Goal: Task Accomplishment & Management: Use online tool/utility

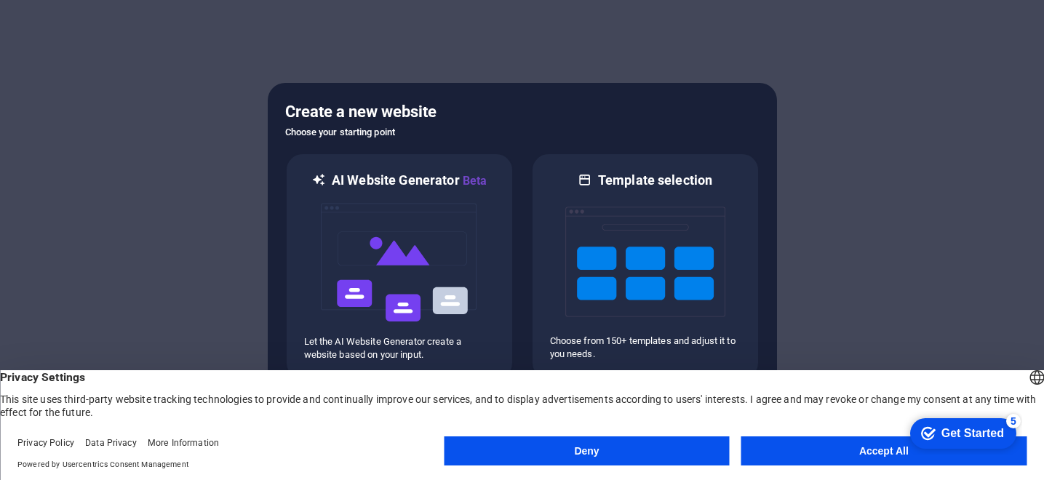
click at [791, 448] on button "Accept All" at bounding box center [884, 451] width 285 height 29
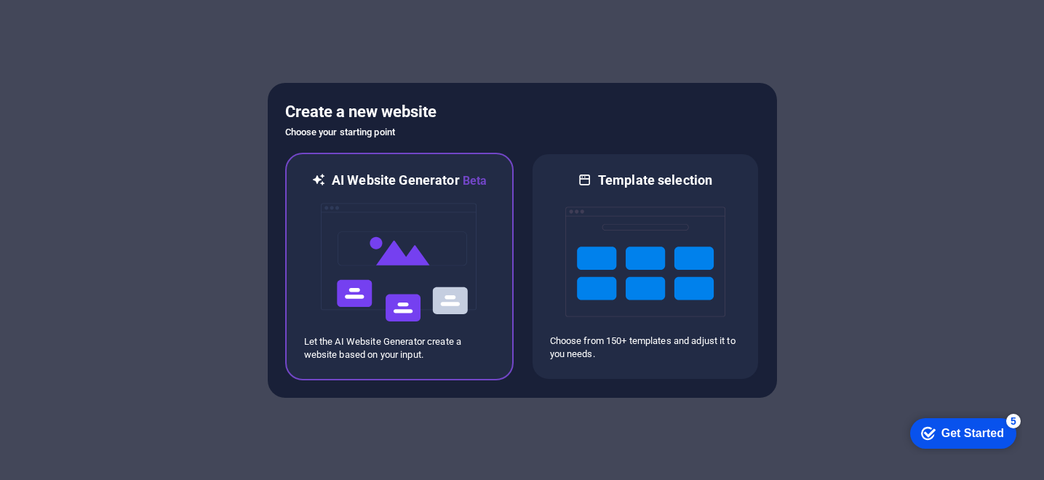
click at [389, 234] on img at bounding box center [400, 263] width 160 height 146
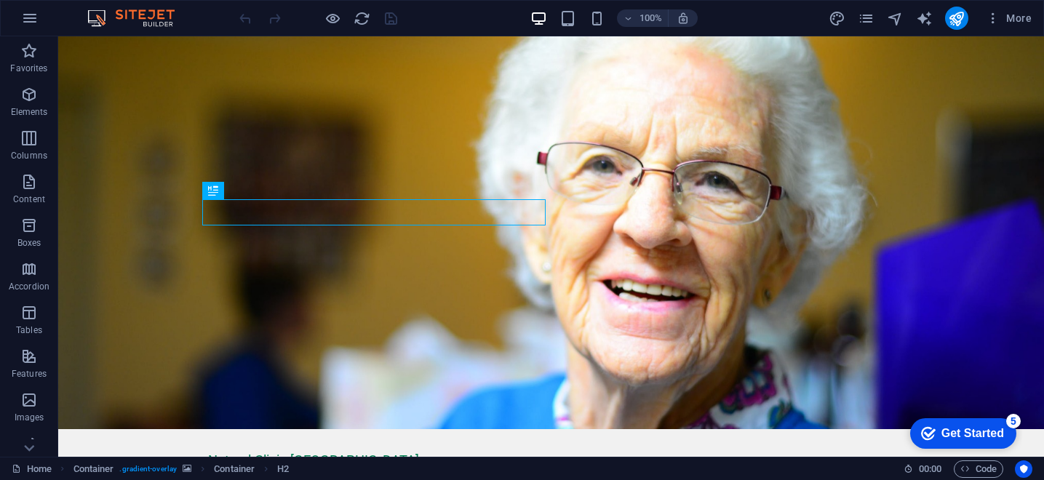
drag, startPoint x: 172, startPoint y: 27, endPoint x: 143, endPoint y: 13, distance: 31.6
click at [132, 91] on figure at bounding box center [551, 232] width 986 height 393
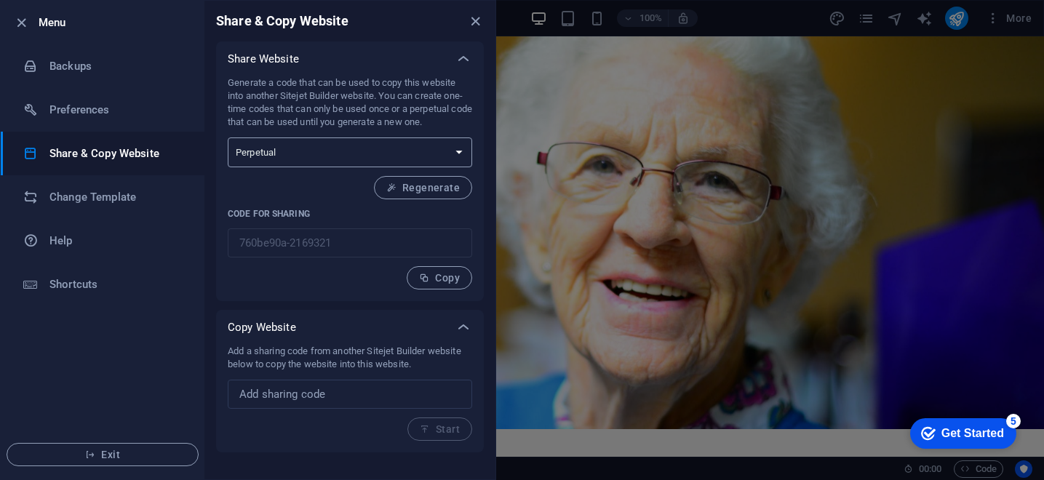
click at [0, 0] on select "One-time Perpetual" at bounding box center [0, 0] width 0 height 0
drag, startPoint x: 238, startPoint y: 213, endPoint x: 296, endPoint y: 211, distance: 57.5
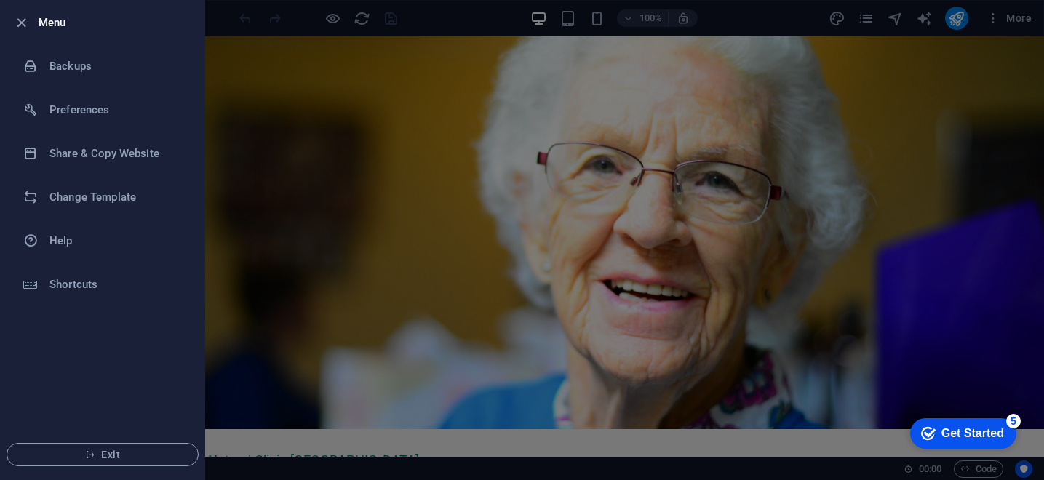
click at [951, 433] on div "Get Started" at bounding box center [973, 433] width 63 height 13
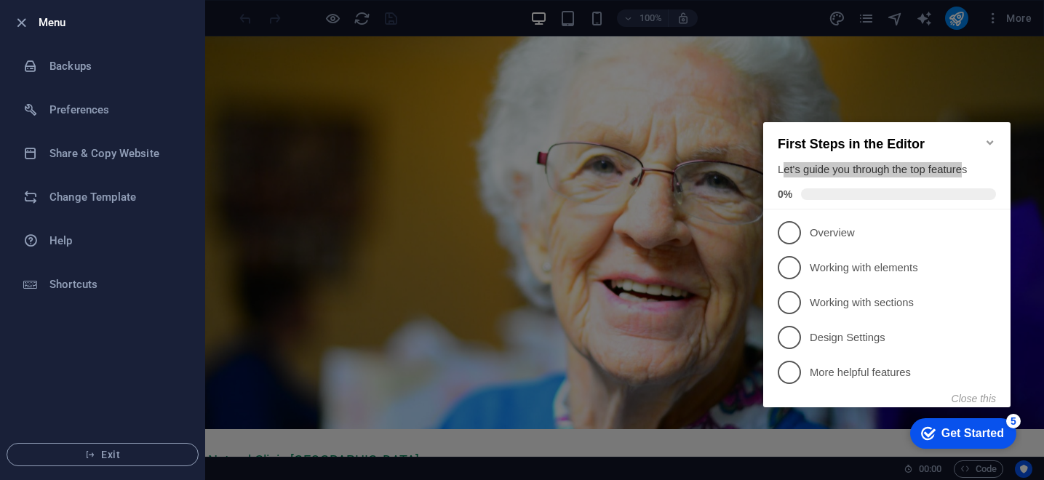
drag, startPoint x: 786, startPoint y: 166, endPoint x: 974, endPoint y: 168, distance: 187.8
click at [974, 168] on div "Let's guide you through the top features" at bounding box center [887, 169] width 218 height 15
click at [989, 137] on icon "Minimize checklist" at bounding box center [991, 143] width 12 height 12
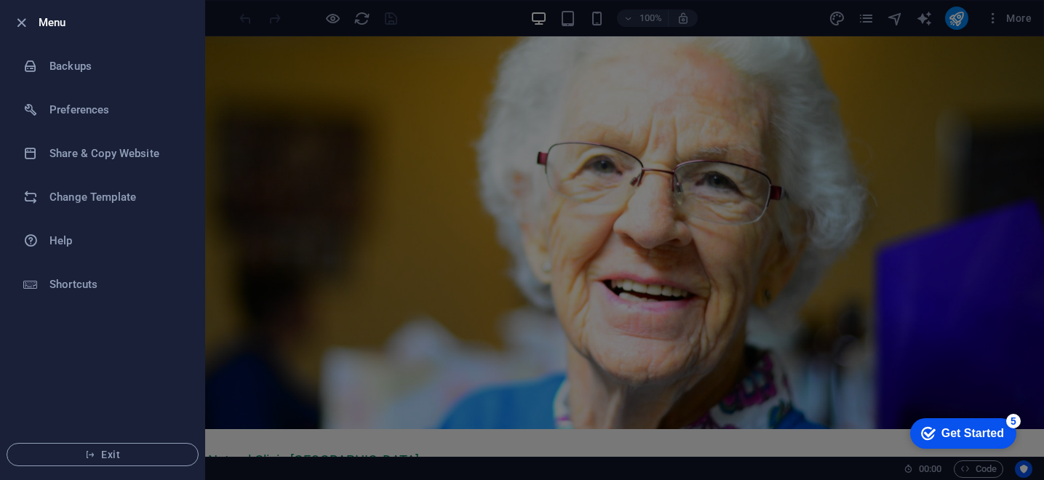
click at [952, 428] on div "Get Started" at bounding box center [973, 433] width 63 height 13
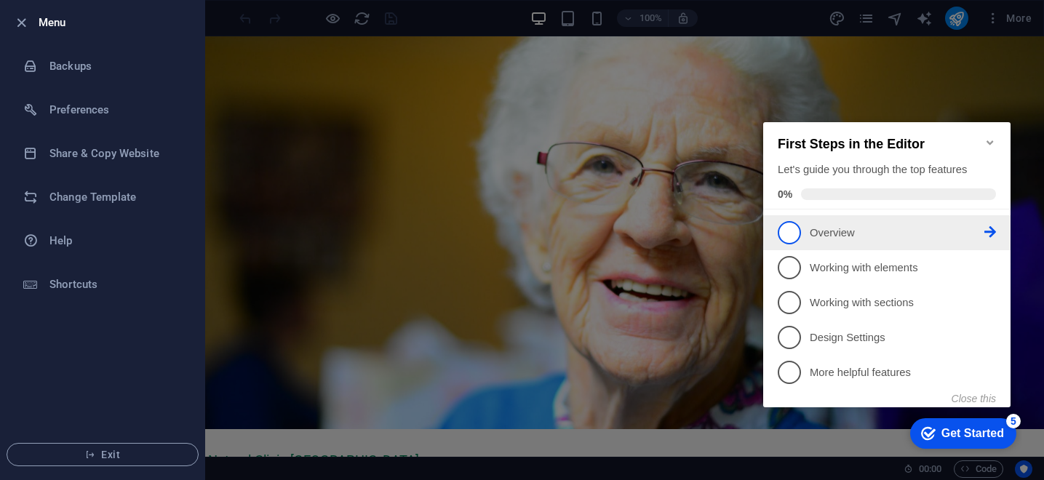
click at [793, 229] on span "1" at bounding box center [789, 232] width 23 height 23
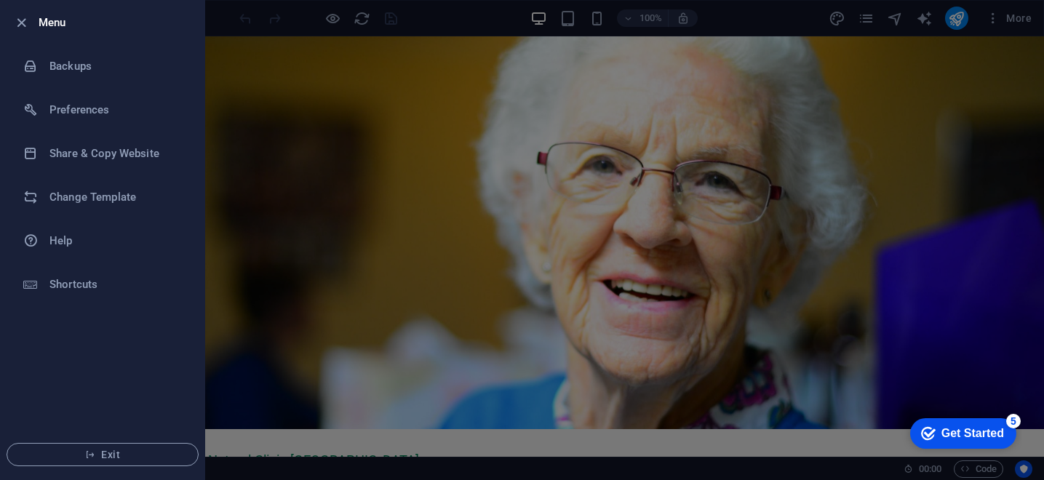
click at [949, 436] on div "Get Started" at bounding box center [973, 433] width 63 height 13
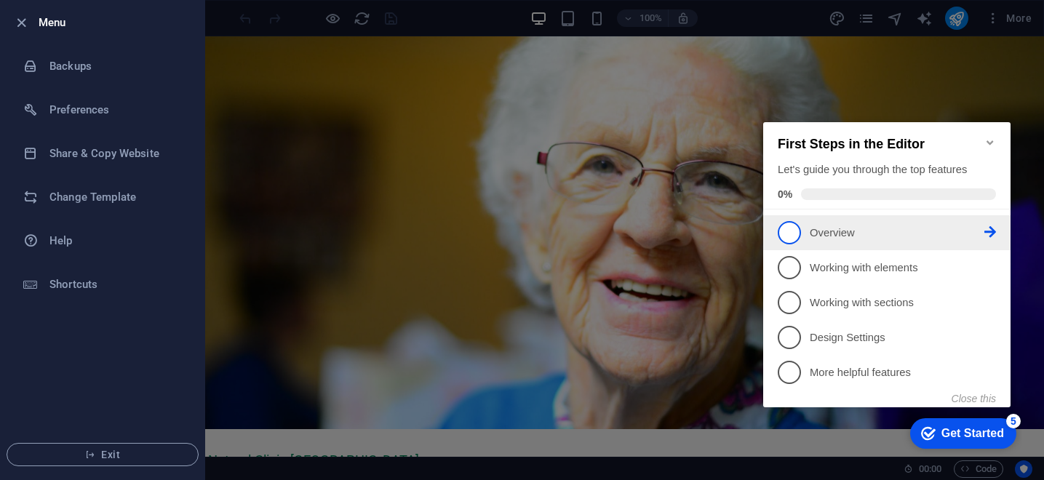
click at [986, 228] on icon at bounding box center [991, 232] width 12 height 12
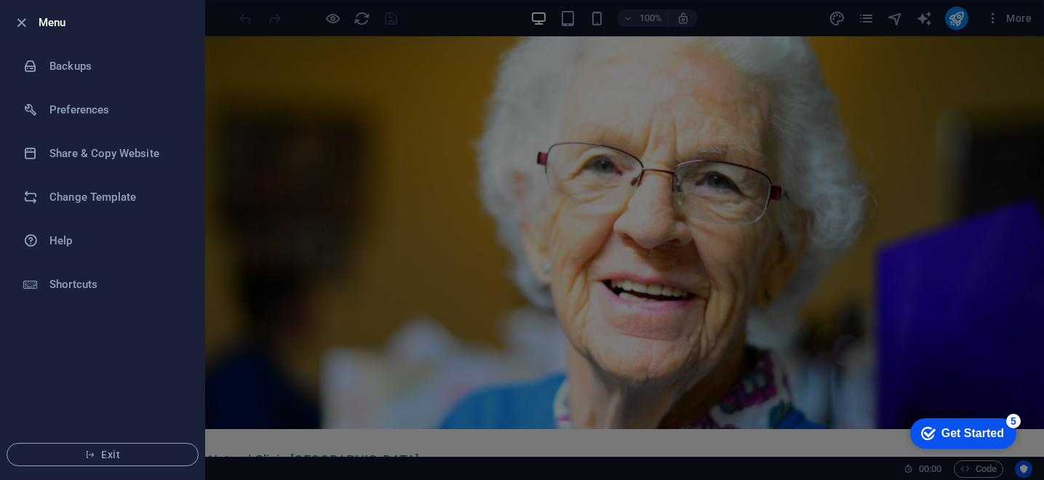
click at [945, 427] on div "Get Started" at bounding box center [973, 433] width 63 height 13
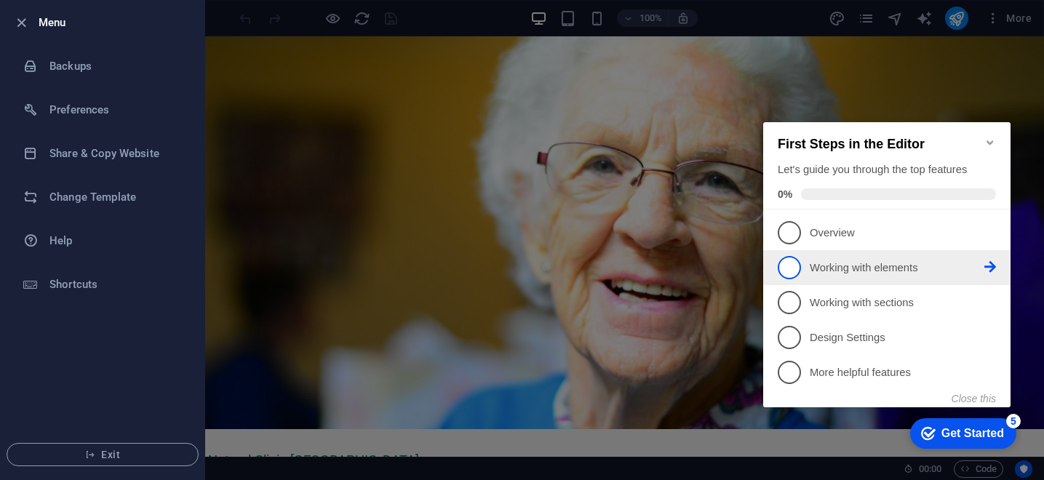
click at [890, 261] on p "Working with elements - incomplete" at bounding box center [897, 268] width 175 height 15
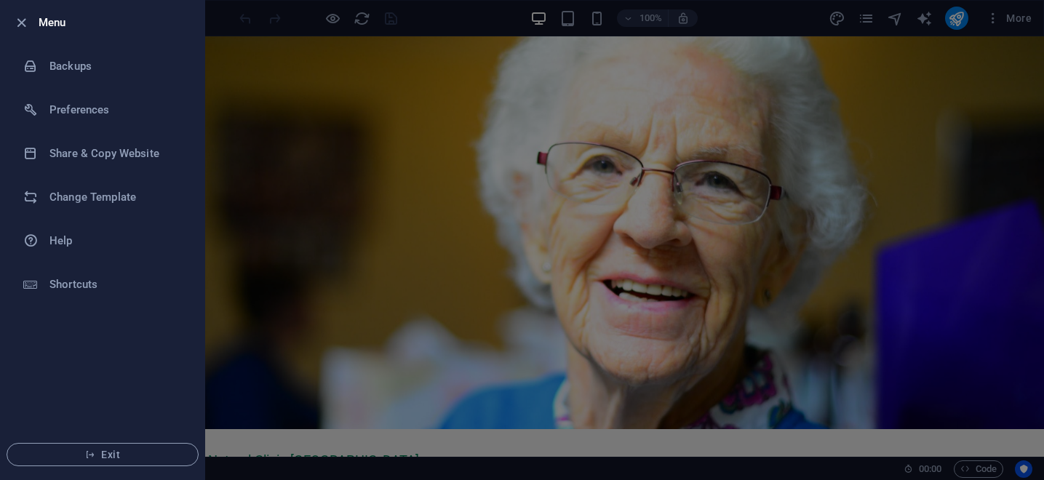
click at [0, 0] on div at bounding box center [0, 0] width 0 height 0
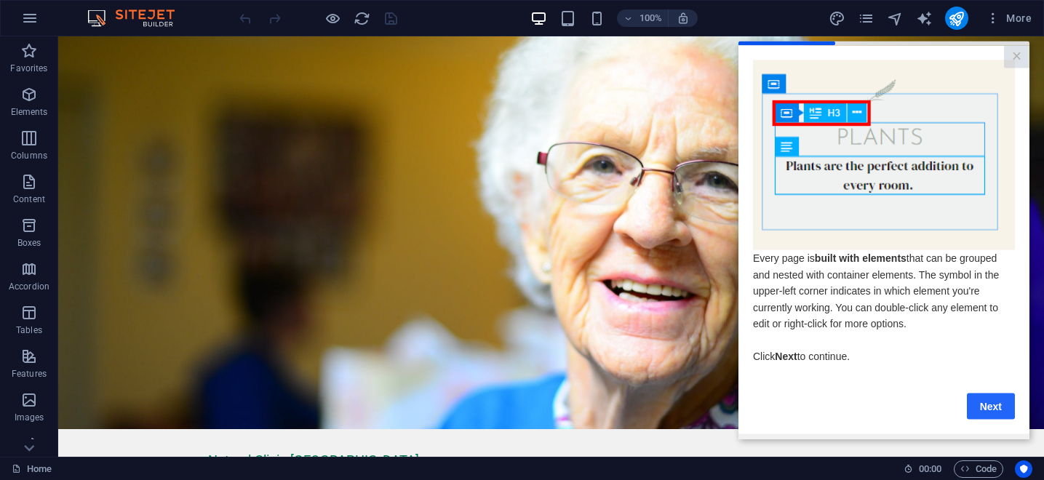
click at [983, 405] on link "Next" at bounding box center [991, 406] width 48 height 26
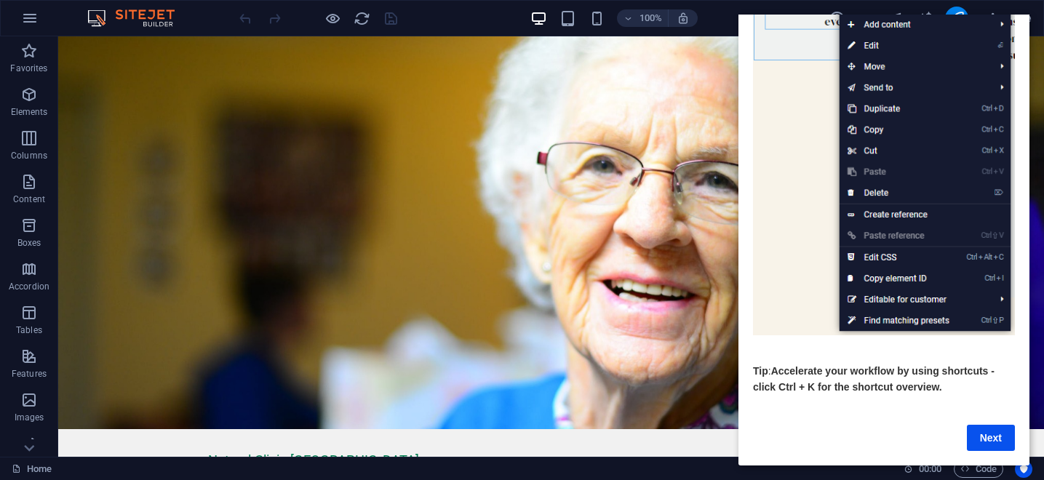
scroll to position [180, 0]
click at [985, 435] on link "Next" at bounding box center [991, 438] width 48 height 26
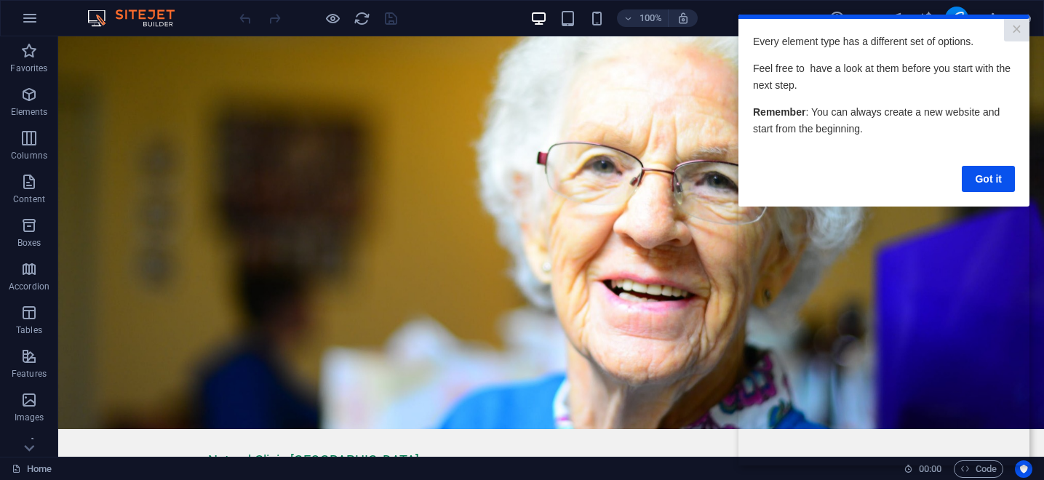
scroll to position [0, 0]
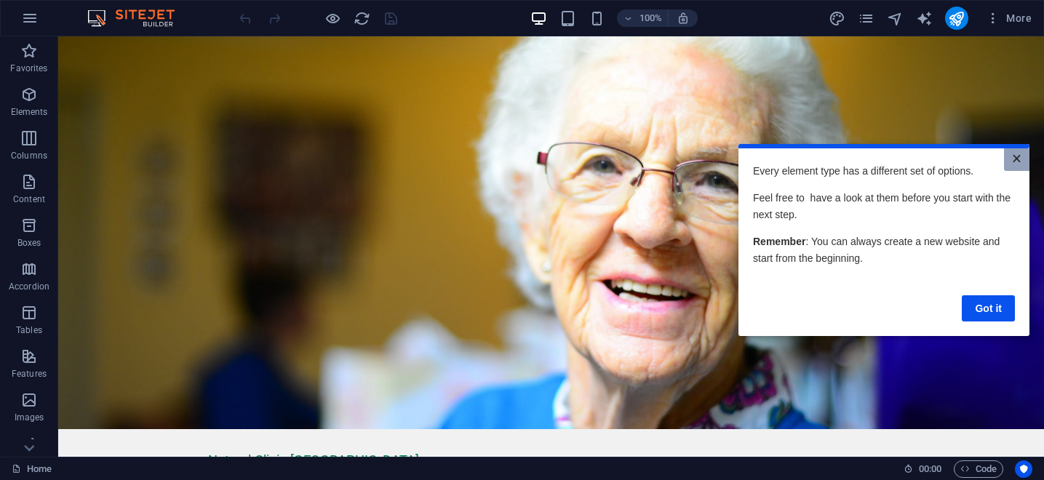
click at [1017, 162] on link "×" at bounding box center [1016, 159] width 25 height 23
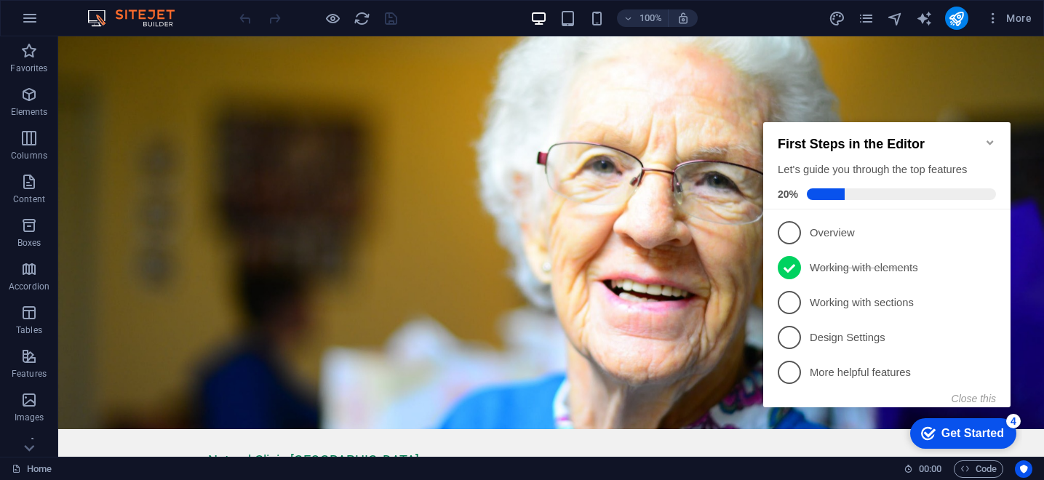
click at [922, 440] on icon "checkmark" at bounding box center [928, 434] width 15 height 15
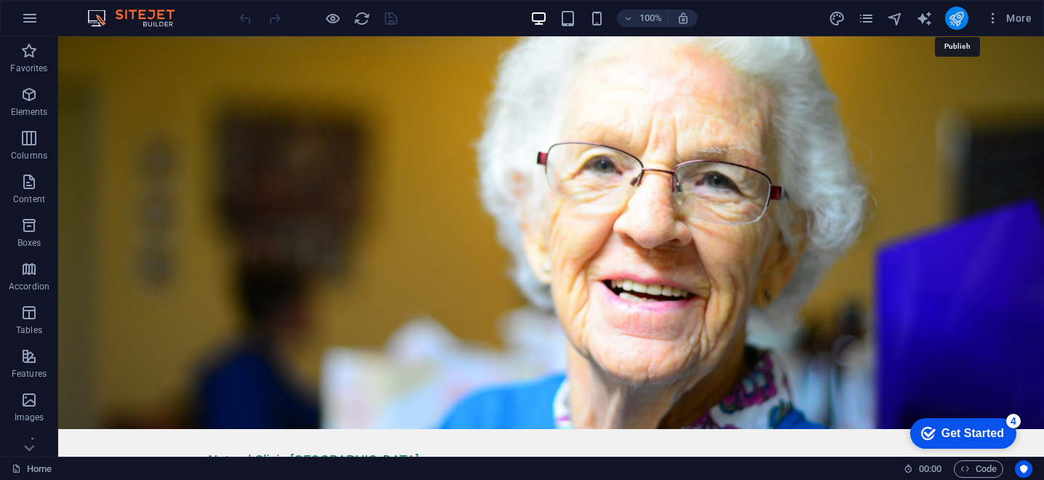
click at [953, 22] on icon "publish" at bounding box center [956, 18] width 17 height 17
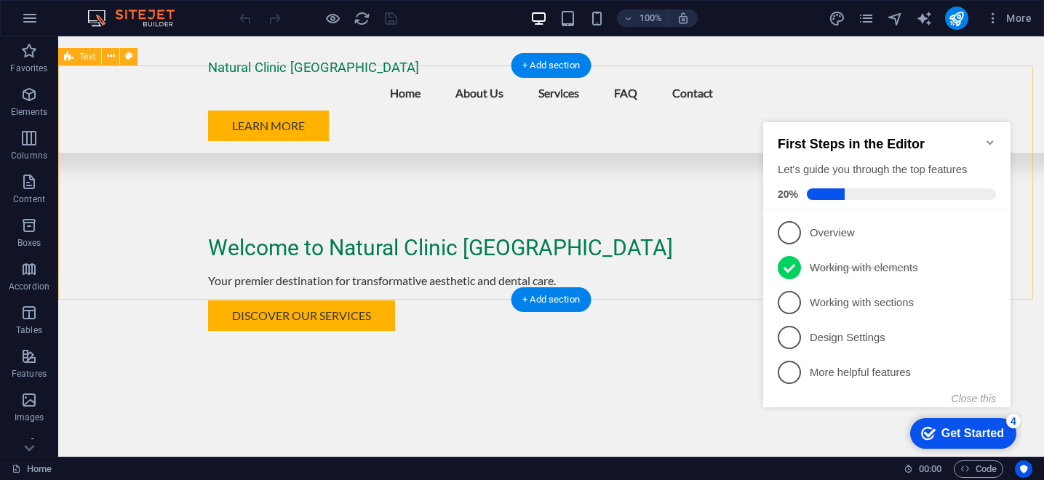
scroll to position [375, 0]
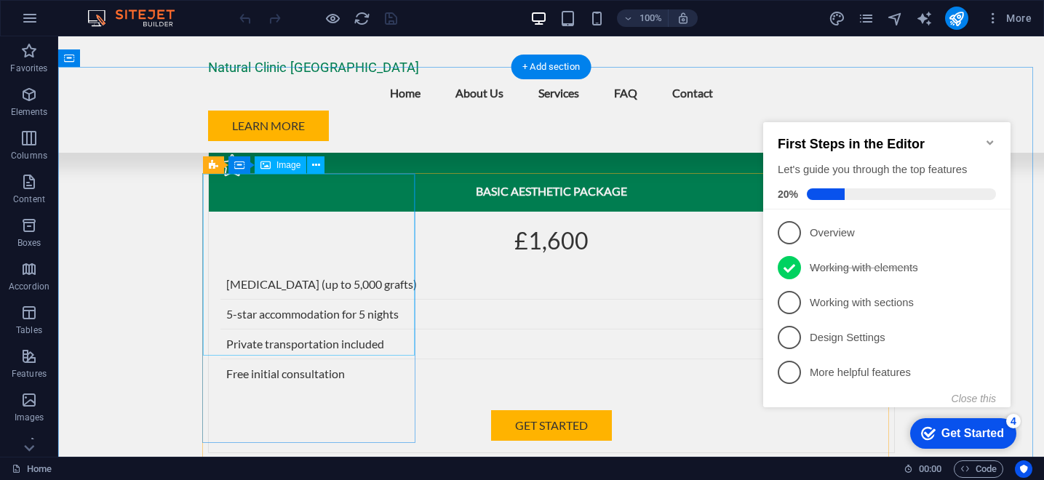
scroll to position [3002, 0]
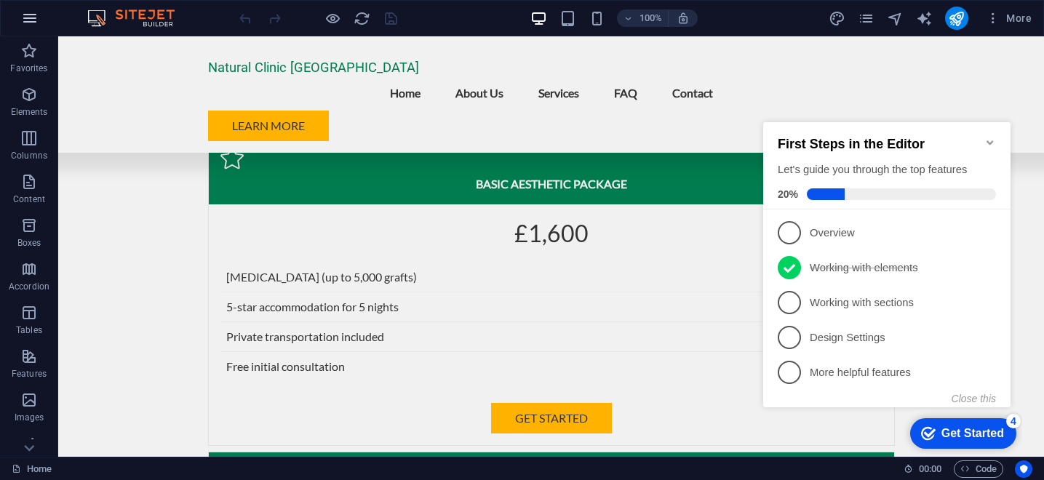
click at [28, 25] on icon "button" at bounding box center [29, 17] width 17 height 17
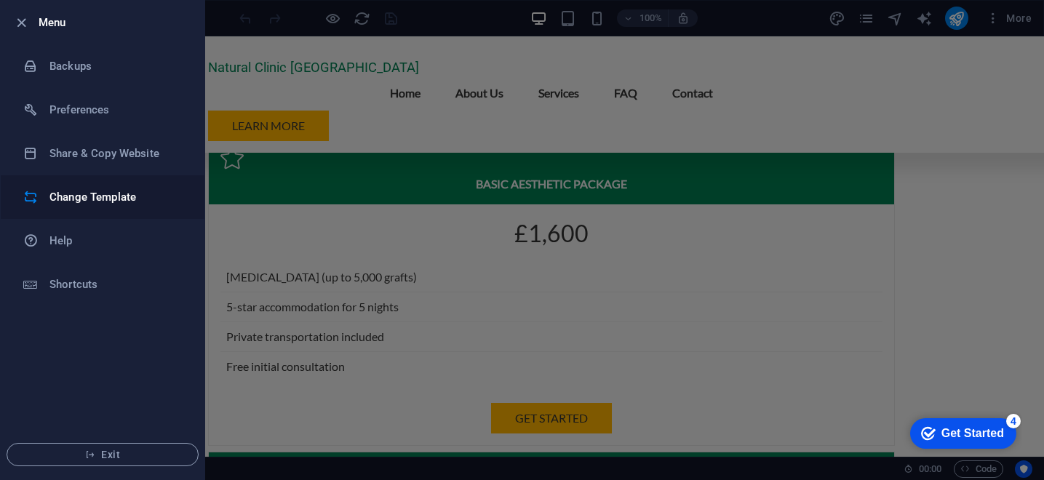
click at [0, 0] on h6 "Change Template" at bounding box center [0, 0] width 0 height 0
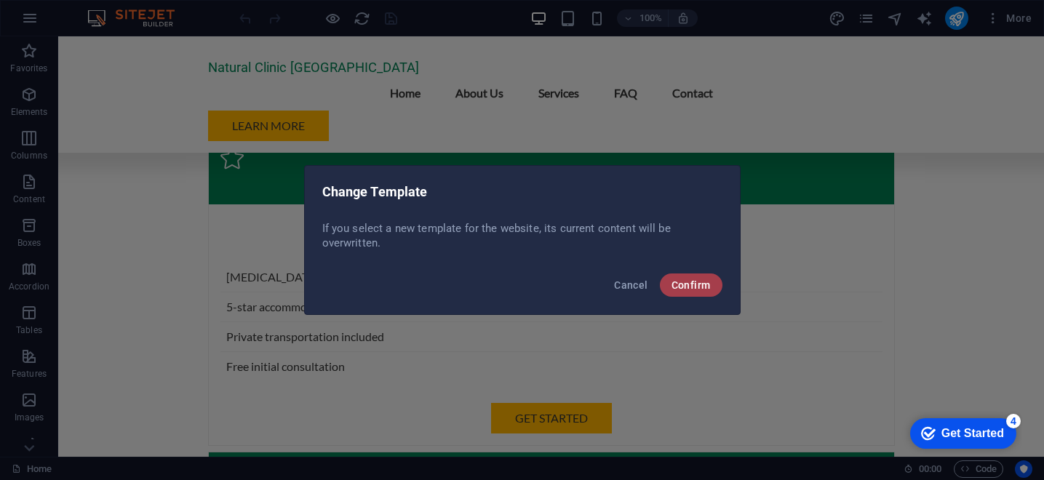
click at [686, 282] on span "Confirm" at bounding box center [691, 285] width 39 height 12
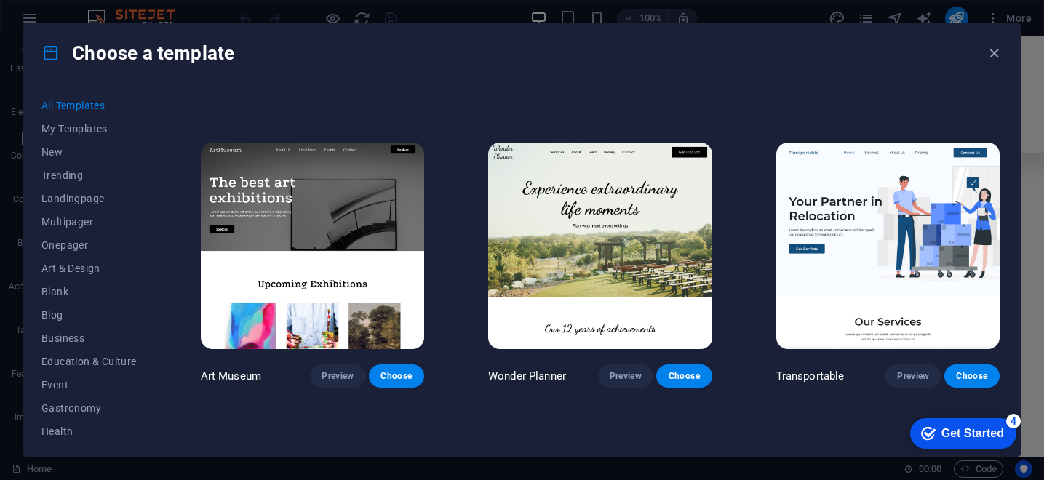
scroll to position [0, 0]
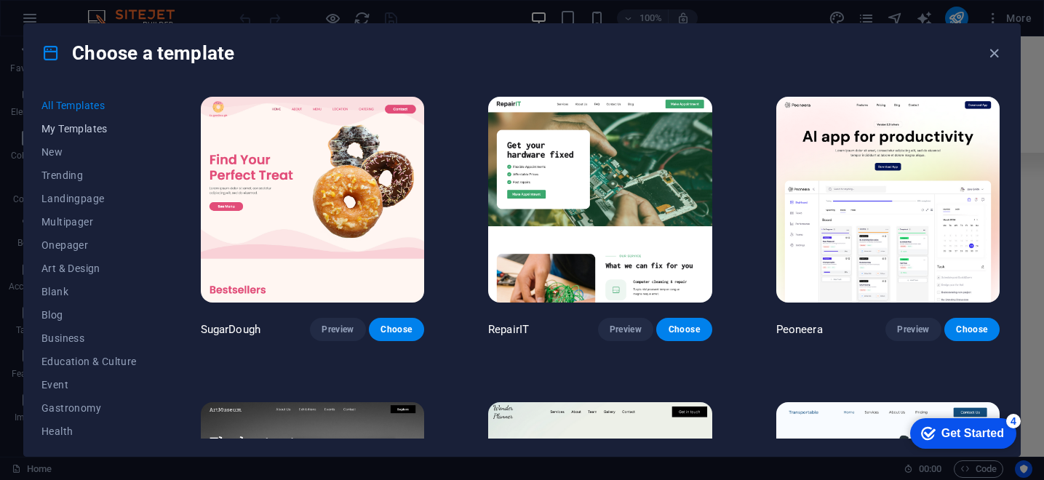
click at [81, 135] on button "My Templates" at bounding box center [88, 128] width 95 height 23
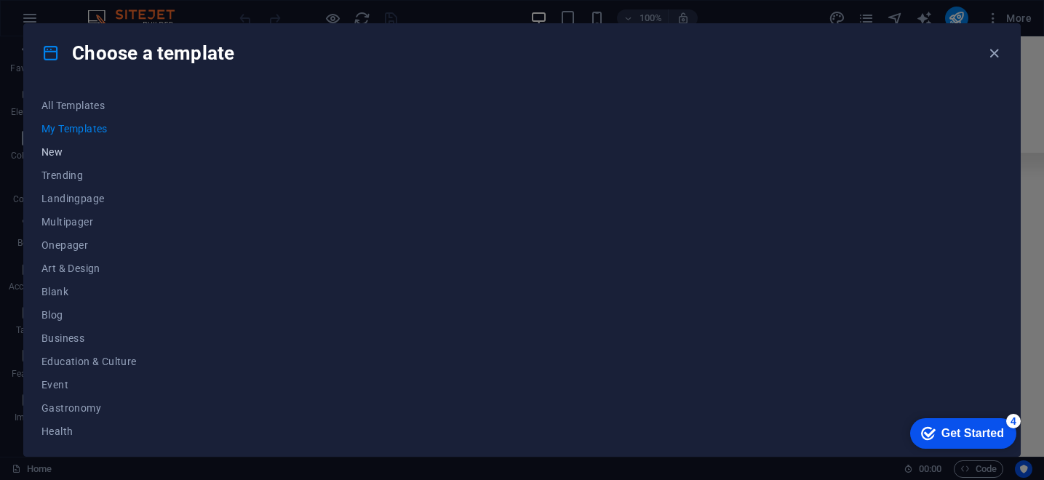
click at [58, 150] on span "New" at bounding box center [88, 152] width 95 height 12
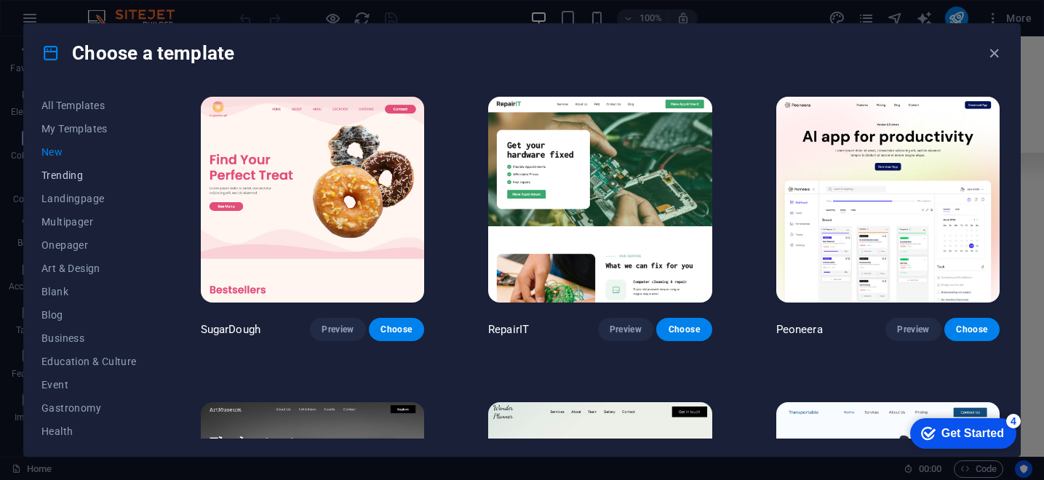
click at [74, 183] on button "Trending" at bounding box center [88, 175] width 95 height 23
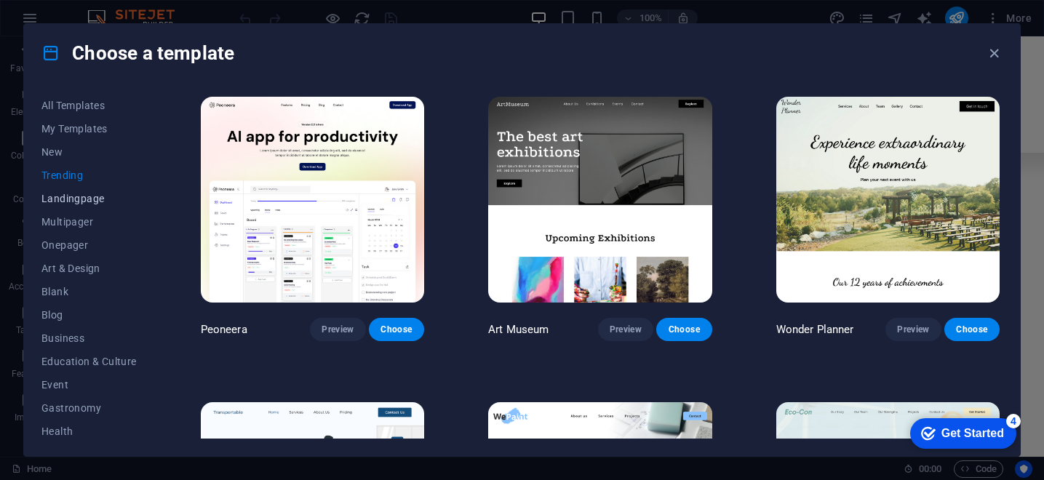
click at [75, 196] on span "Landingpage" at bounding box center [88, 199] width 95 height 12
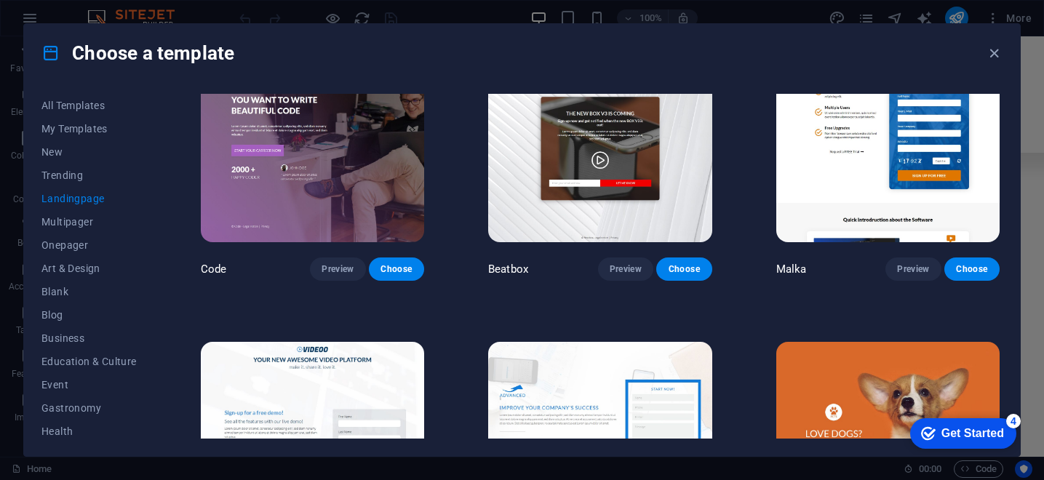
scroll to position [522, 0]
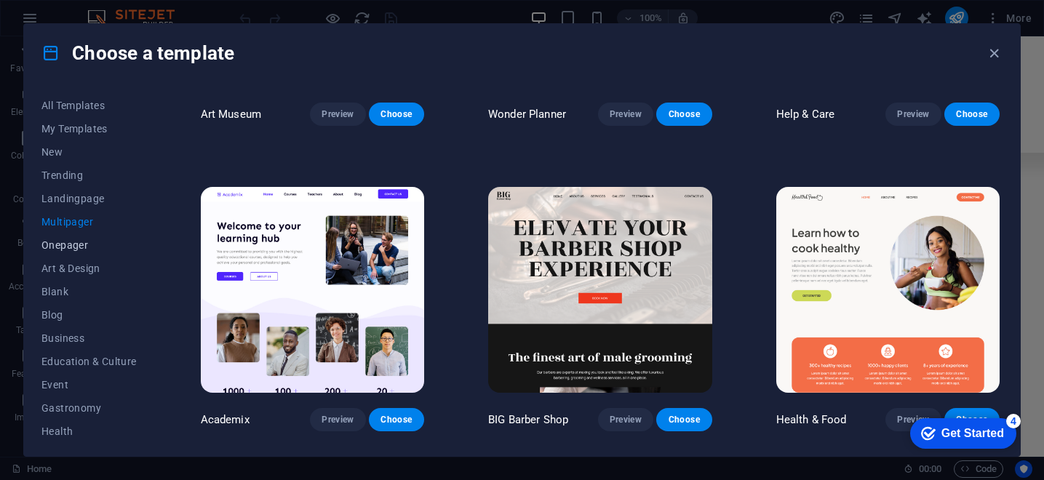
click at [72, 242] on span "Onepager" at bounding box center [88, 245] width 95 height 12
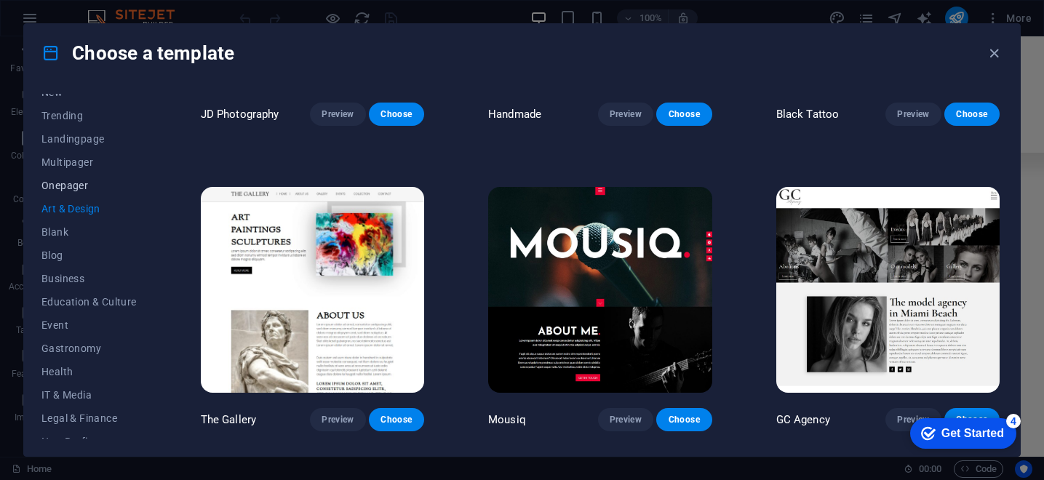
scroll to position [0, 0]
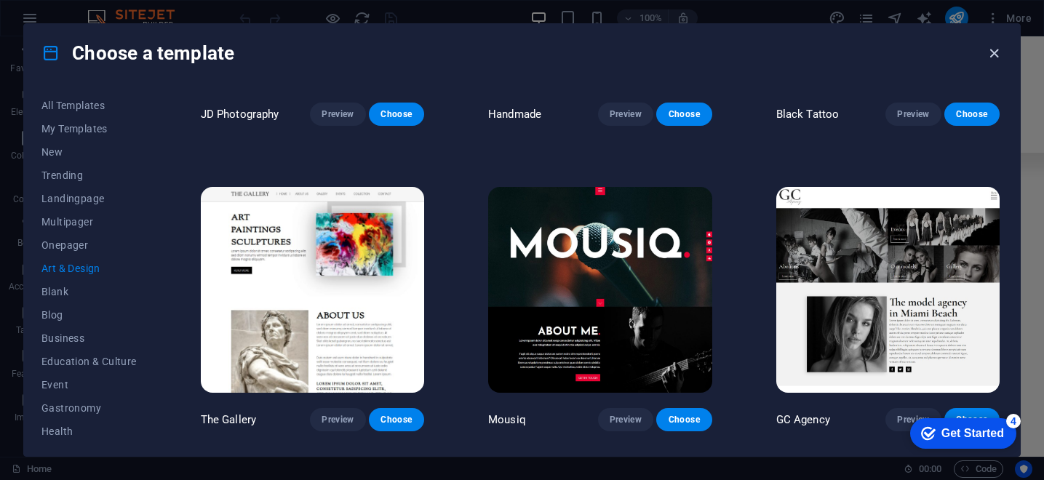
click at [994, 51] on icon "button" at bounding box center [994, 53] width 17 height 17
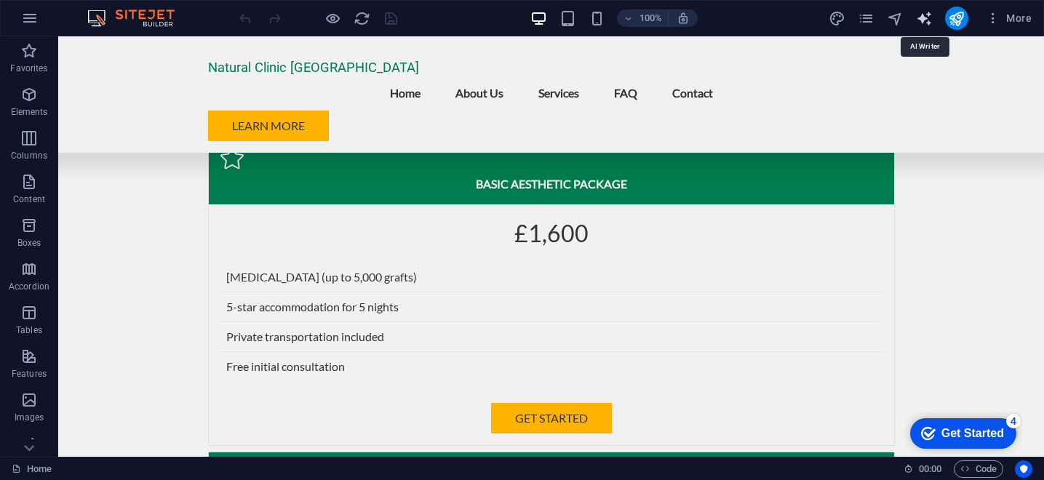
click at [927, 19] on icon "text_generator" at bounding box center [924, 18] width 17 height 17
select select "English"
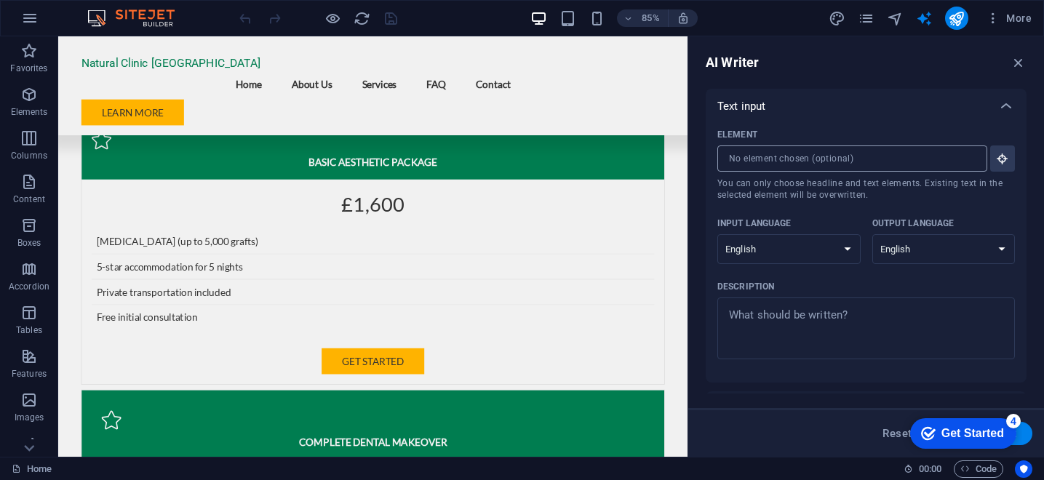
click at [791, 161] on input "Element ​ You can only choose headline and text elements. Existing text in the …" at bounding box center [848, 159] width 260 height 26
click at [746, 331] on textarea "Description x ​" at bounding box center [866, 328] width 283 height 47
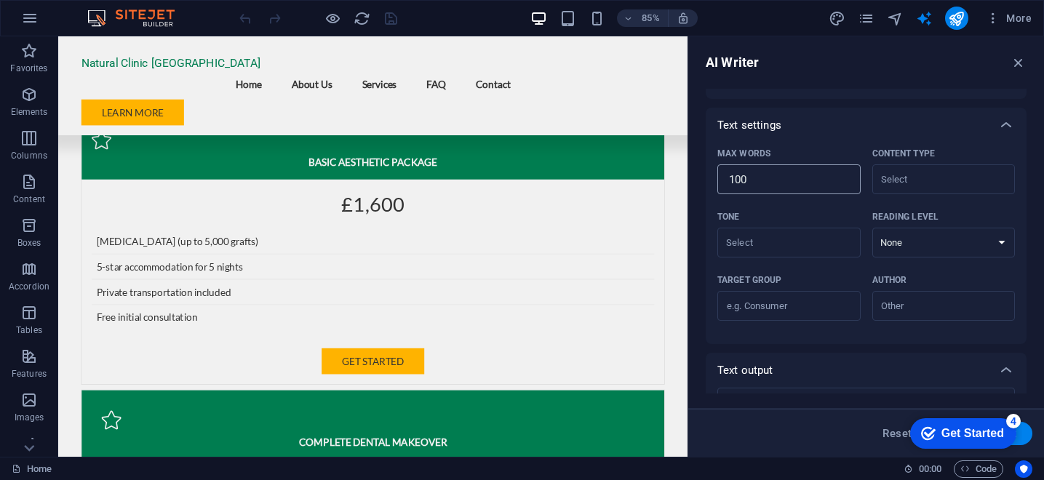
scroll to position [361, 0]
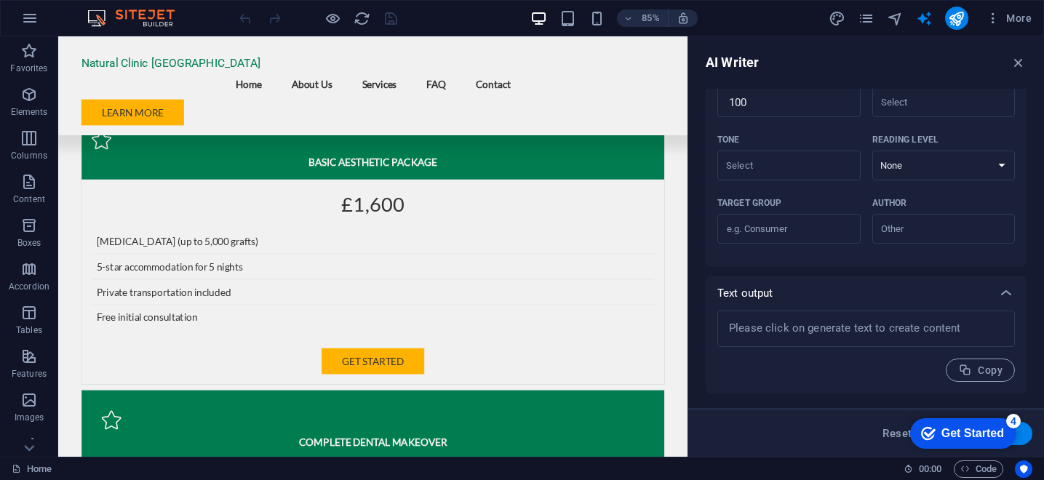
type textarea "x"
drag, startPoint x: 983, startPoint y: 430, endPoint x: 1123, endPoint y: 740, distance: 340.4
click at [983, 430] on div "Get Started" at bounding box center [973, 433] width 63 height 13
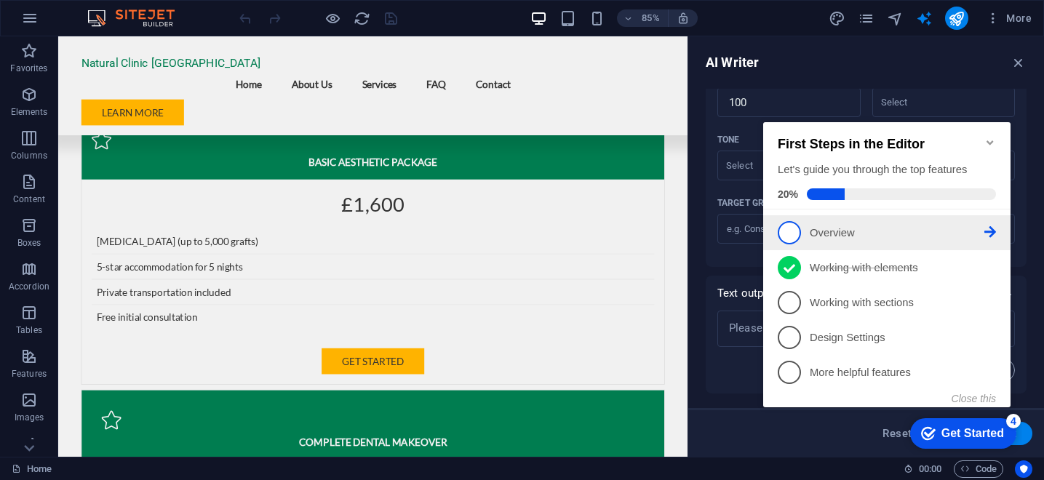
click at [824, 238] on link "1 Overview - incomplete" at bounding box center [887, 232] width 218 height 23
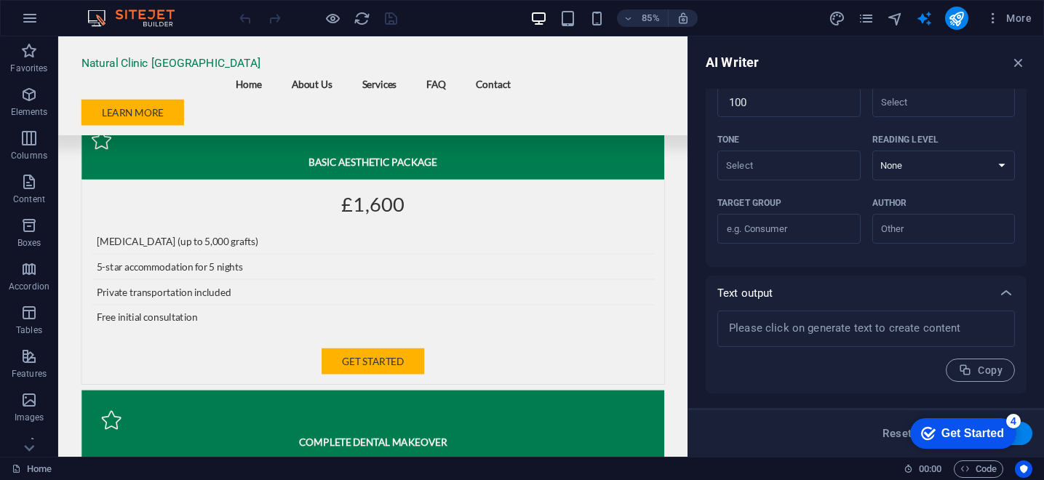
scroll to position [0, 0]
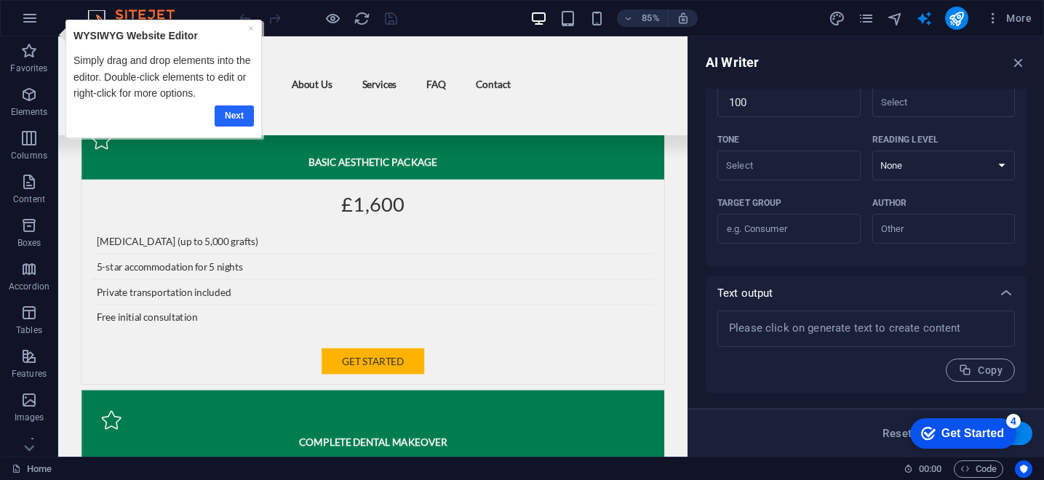
click at [229, 119] on link "Next" at bounding box center [234, 116] width 39 height 21
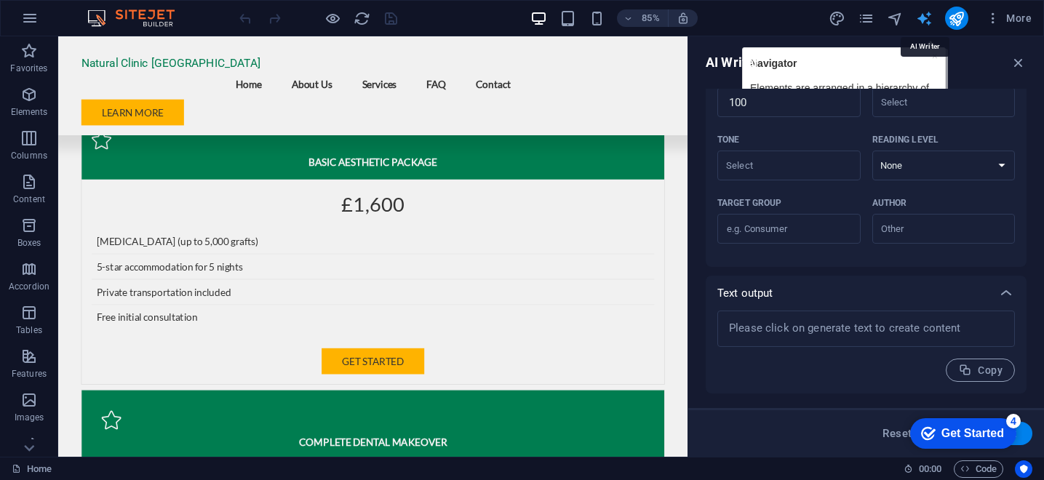
click at [925, 20] on icon "text_generator" at bounding box center [924, 18] width 17 height 17
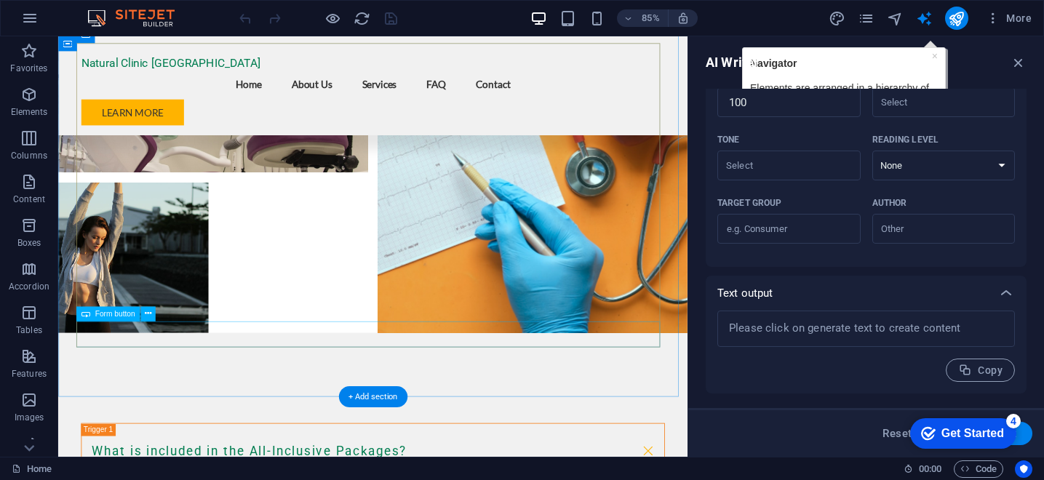
scroll to position [8651, 0]
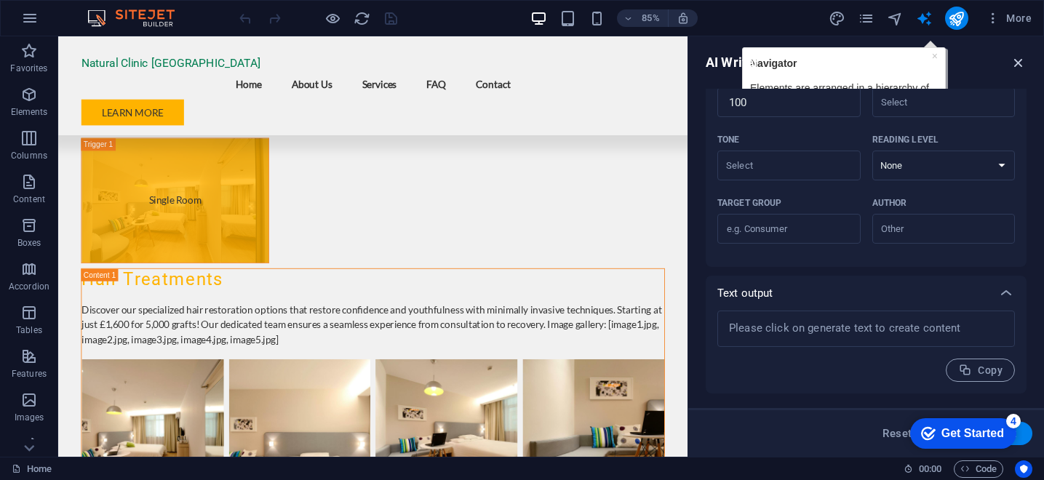
click at [1018, 66] on icon "button" at bounding box center [1019, 63] width 16 height 16
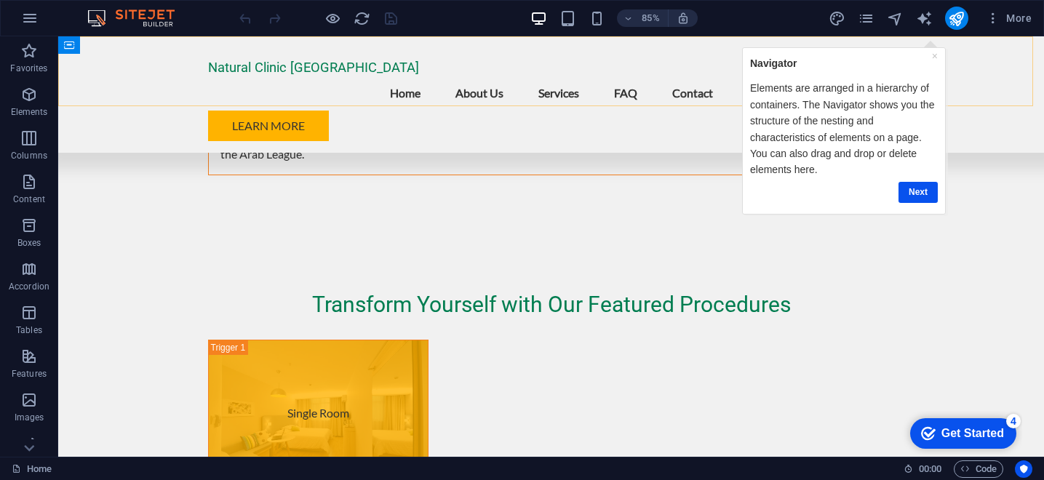
scroll to position [8835, 0]
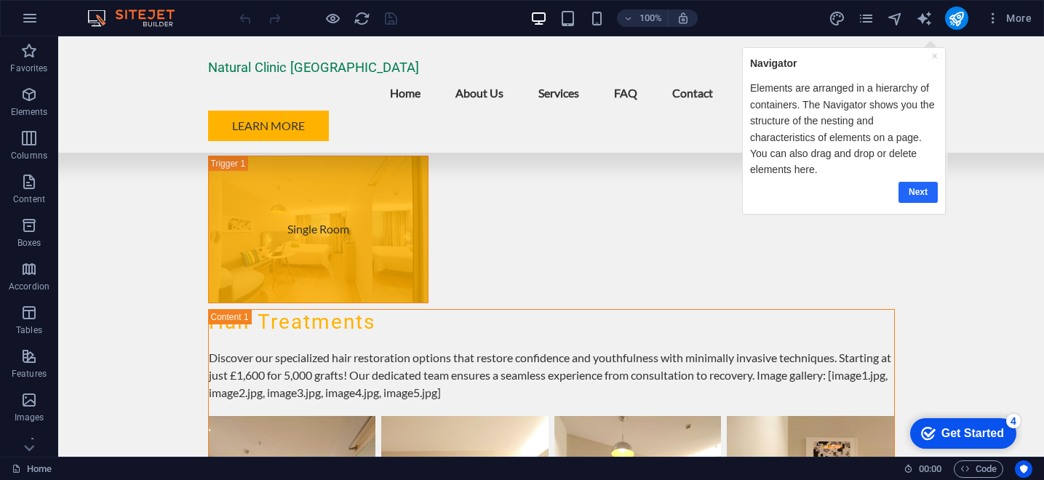
click at [917, 189] on link "Next" at bounding box center [917, 191] width 39 height 21
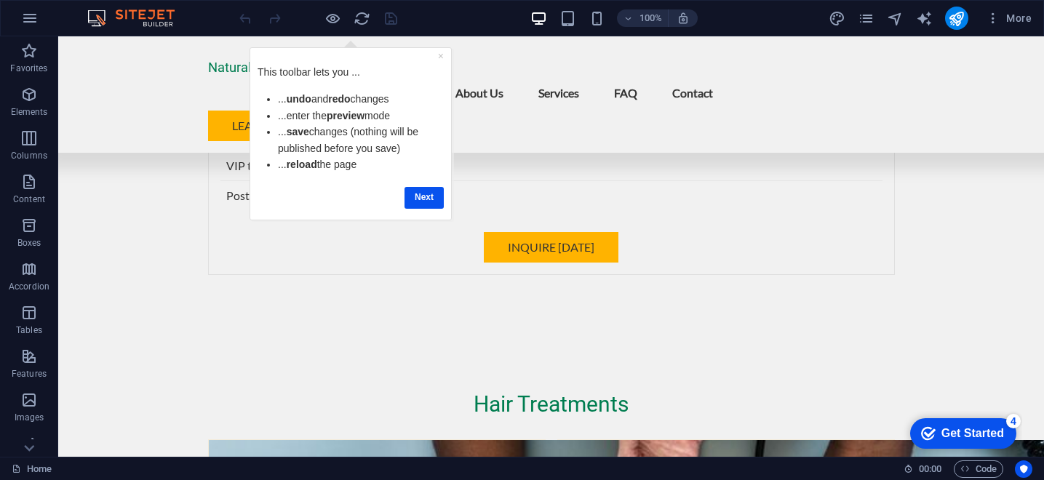
scroll to position [3850, 0]
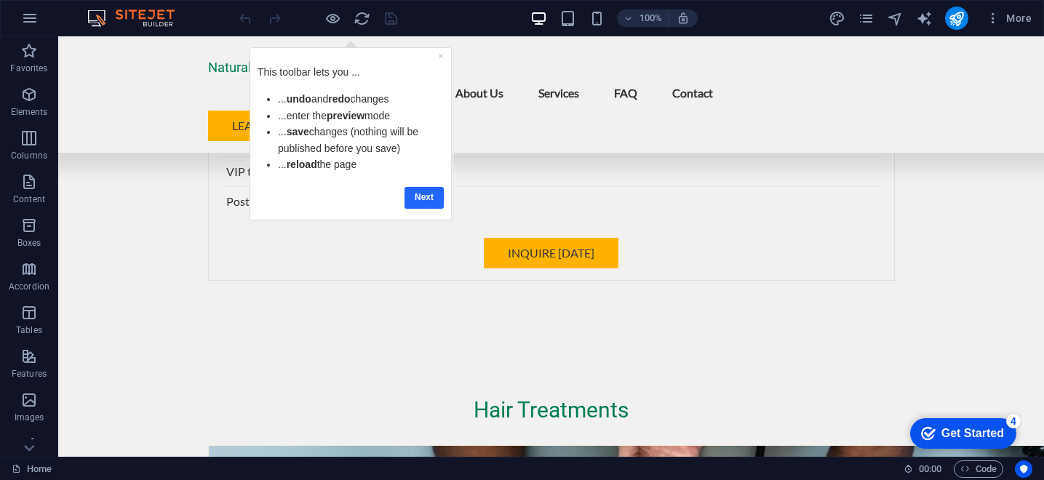
click at [443, 194] on link "Next" at bounding box center [424, 197] width 39 height 21
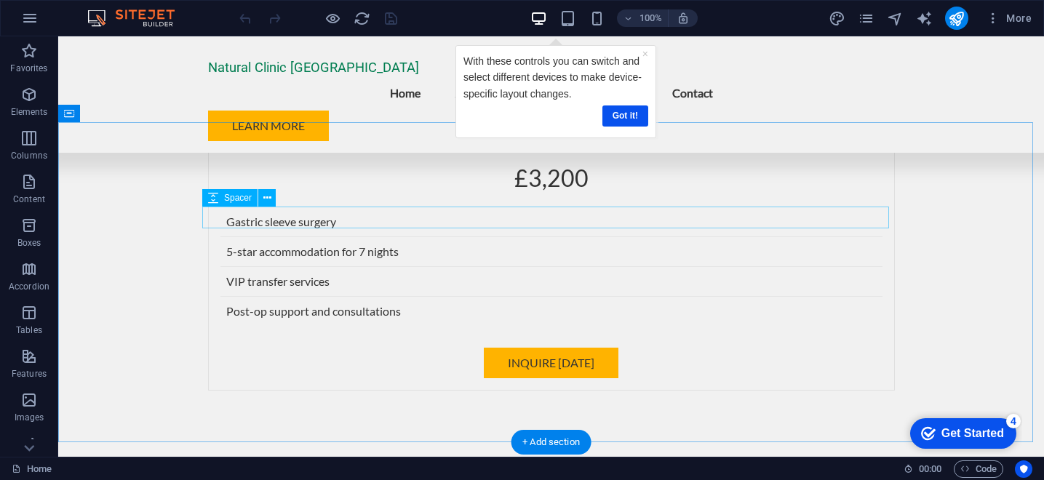
scroll to position [3667, 0]
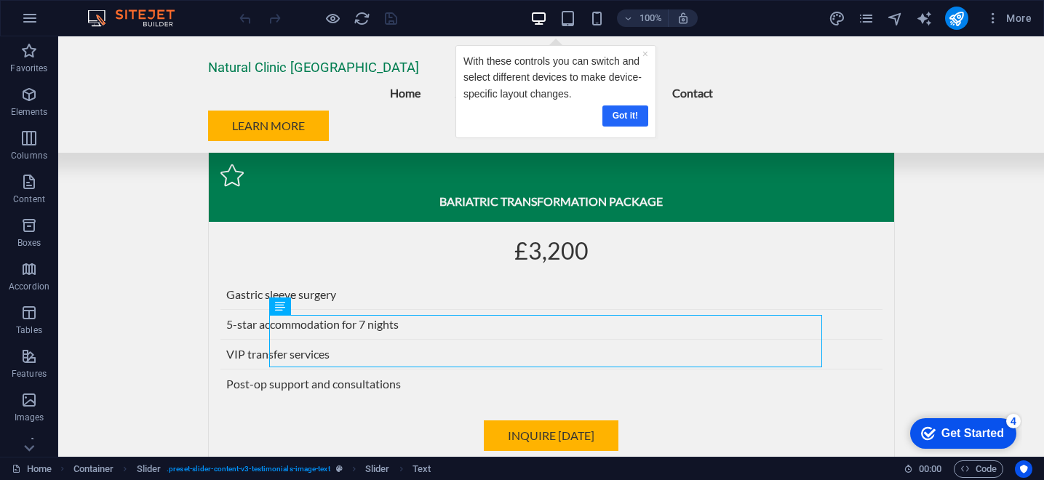
click at [603, 113] on link "Got it!" at bounding box center [626, 116] width 46 height 21
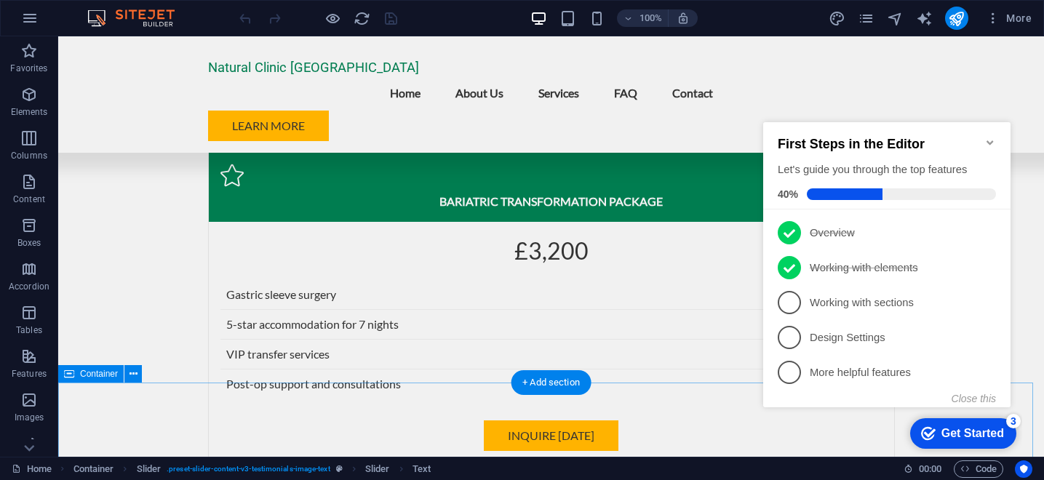
scroll to position [2709, 0]
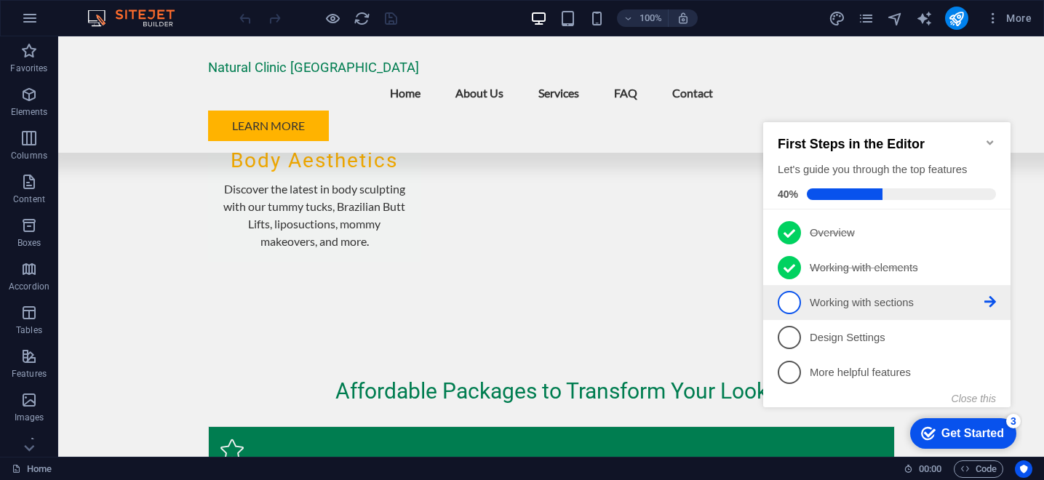
click at [799, 309] on link "3 Working with sections - incomplete" at bounding box center [887, 302] width 218 height 23
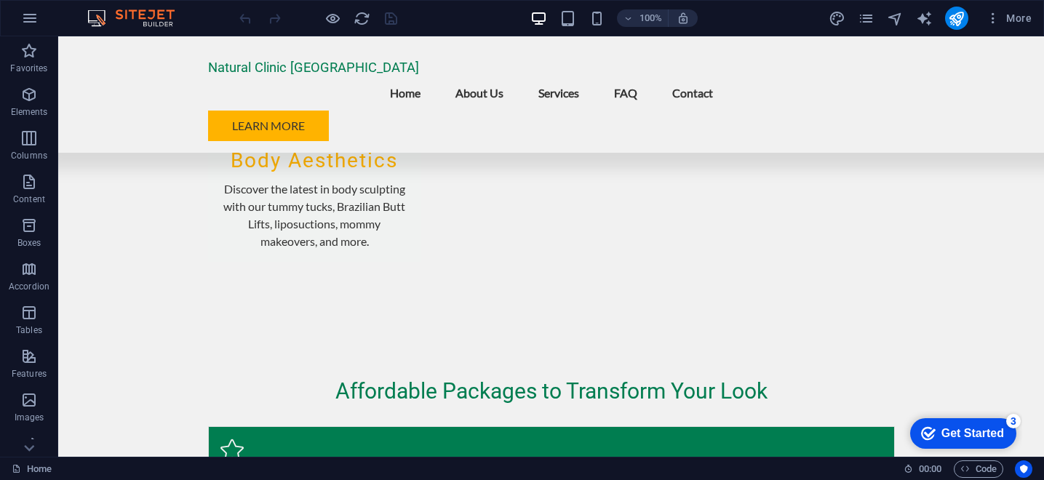
scroll to position [0, 0]
